Goal: Find specific page/section: Find specific page/section

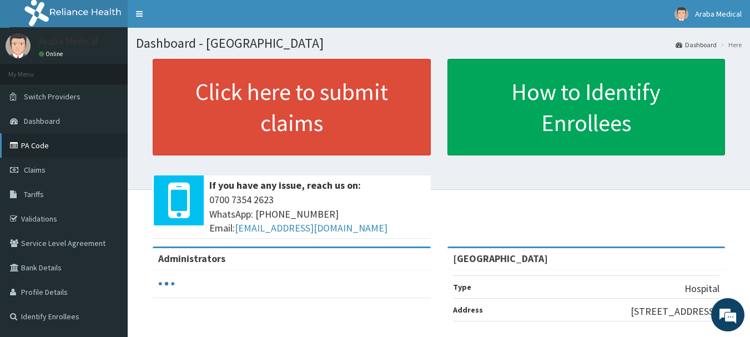
click at [36, 150] on link "PA Code" at bounding box center [64, 145] width 128 height 24
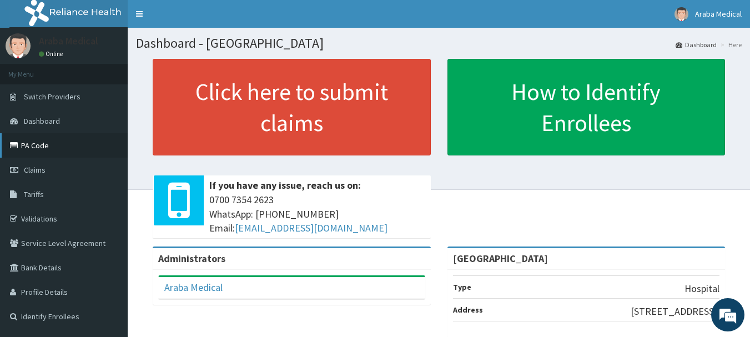
click at [26, 149] on link "PA Code" at bounding box center [64, 145] width 128 height 24
